Goal: Communication & Community: Answer question/provide support

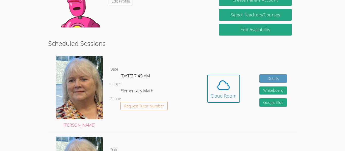
scroll to position [73, 0]
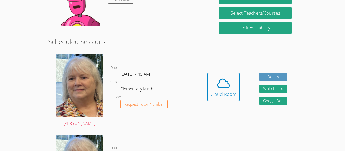
click at [193, 92] on dl "Date [DATE] 7:45 AM Subject Elementary Math Phone Request Tutor Number" at bounding box center [153, 91] width 87 height 53
click at [224, 85] on icon at bounding box center [223, 84] width 14 height 14
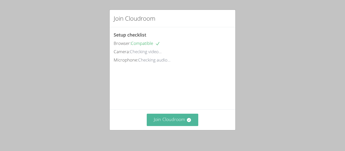
click at [155, 123] on button "Join Cloudroom" at bounding box center [173, 120] width 52 height 12
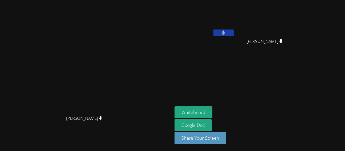
click at [235, 28] on video at bounding box center [205, 19] width 60 height 34
click at [234, 33] on button at bounding box center [223, 33] width 20 height 6
click at [234, 32] on button at bounding box center [223, 33] width 20 height 6
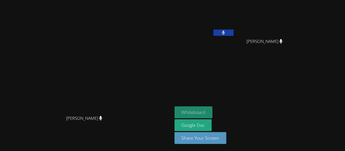
click at [213, 113] on button "Whiteboard" at bounding box center [194, 113] width 38 height 12
click at [213, 115] on button "Whiteboard" at bounding box center [194, 113] width 38 height 12
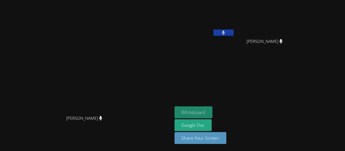
click at [213, 116] on button "Whiteboard" at bounding box center [194, 113] width 38 height 12
click at [213, 115] on button "Whiteboard" at bounding box center [194, 113] width 38 height 12
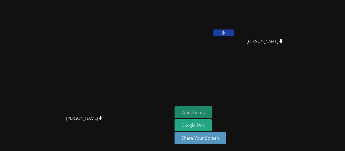
click at [213, 115] on button "Whiteboard" at bounding box center [194, 113] width 38 height 12
click at [213, 112] on button "Whiteboard" at bounding box center [194, 113] width 38 height 12
click at [246, 116] on div "Whiteboard Google Doc Share Your Screen" at bounding box center [236, 128] width 122 height 42
click at [213, 114] on button "Whiteboard" at bounding box center [194, 113] width 38 height 12
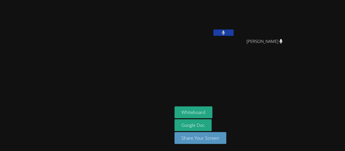
click at [78, 105] on video at bounding box center [86, 65] width 76 height 95
click at [97, 89] on video at bounding box center [86, 65] width 76 height 95
click at [124, 101] on video at bounding box center [86, 65] width 76 height 95
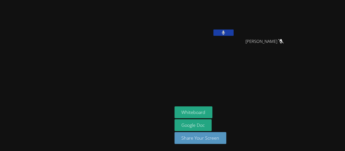
click at [124, 86] on video at bounding box center [86, 65] width 76 height 95
click at [124, 82] on video at bounding box center [86, 65] width 76 height 95
click at [123, 68] on video at bounding box center [86, 65] width 76 height 95
click at [113, 92] on video at bounding box center [86, 65] width 76 height 95
click at [59, 79] on video at bounding box center [86, 65] width 76 height 95
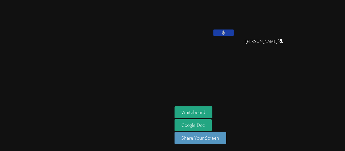
click at [103, 73] on video at bounding box center [86, 65] width 76 height 95
click at [270, 79] on aside "Alaynah Moore Jayden Hua Jayden Hua Whiteboard Google Doc Share Your Screen" at bounding box center [235, 75] width 126 height 151
click at [213, 113] on button "Whiteboard" at bounding box center [194, 113] width 38 height 12
click at [213, 111] on button "Whiteboard" at bounding box center [194, 113] width 38 height 12
click at [213, 110] on button "Whiteboard" at bounding box center [194, 113] width 38 height 12
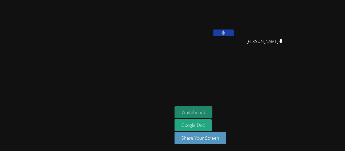
click at [213, 110] on button "Whiteboard" at bounding box center [194, 113] width 38 height 12
click at [213, 114] on button "Whiteboard" at bounding box center [194, 113] width 38 height 12
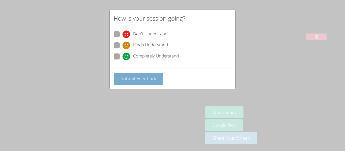
click at [132, 80] on span "Submit Feedback" at bounding box center [138, 79] width 35 height 6
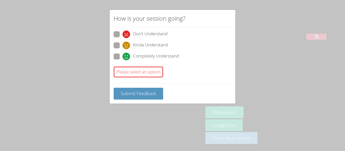
click at [121, 57] on label "Completely Understand" at bounding box center [146, 57] width 65 height 7
click at [122, 57] on input "Completely Understand" at bounding box center [124, 56] width 4 height 4
radio input "true"
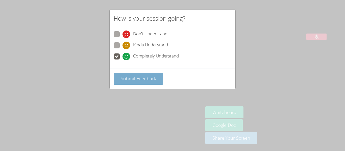
click at [134, 81] on span "Submit Feedback" at bounding box center [138, 79] width 35 height 6
